Goal: Find specific page/section: Find specific page/section

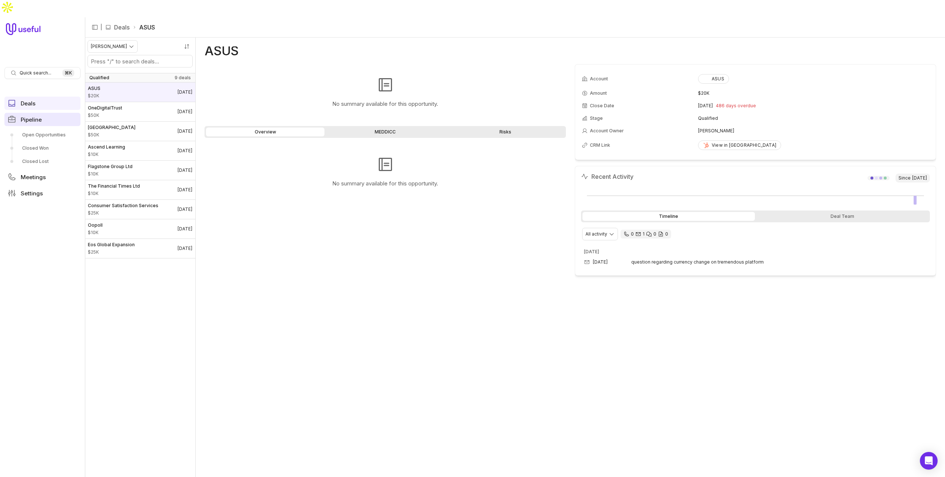
click at [37, 117] on span "Pipeline" at bounding box center [31, 120] width 21 height 6
